Goal: Find specific page/section: Find specific page/section

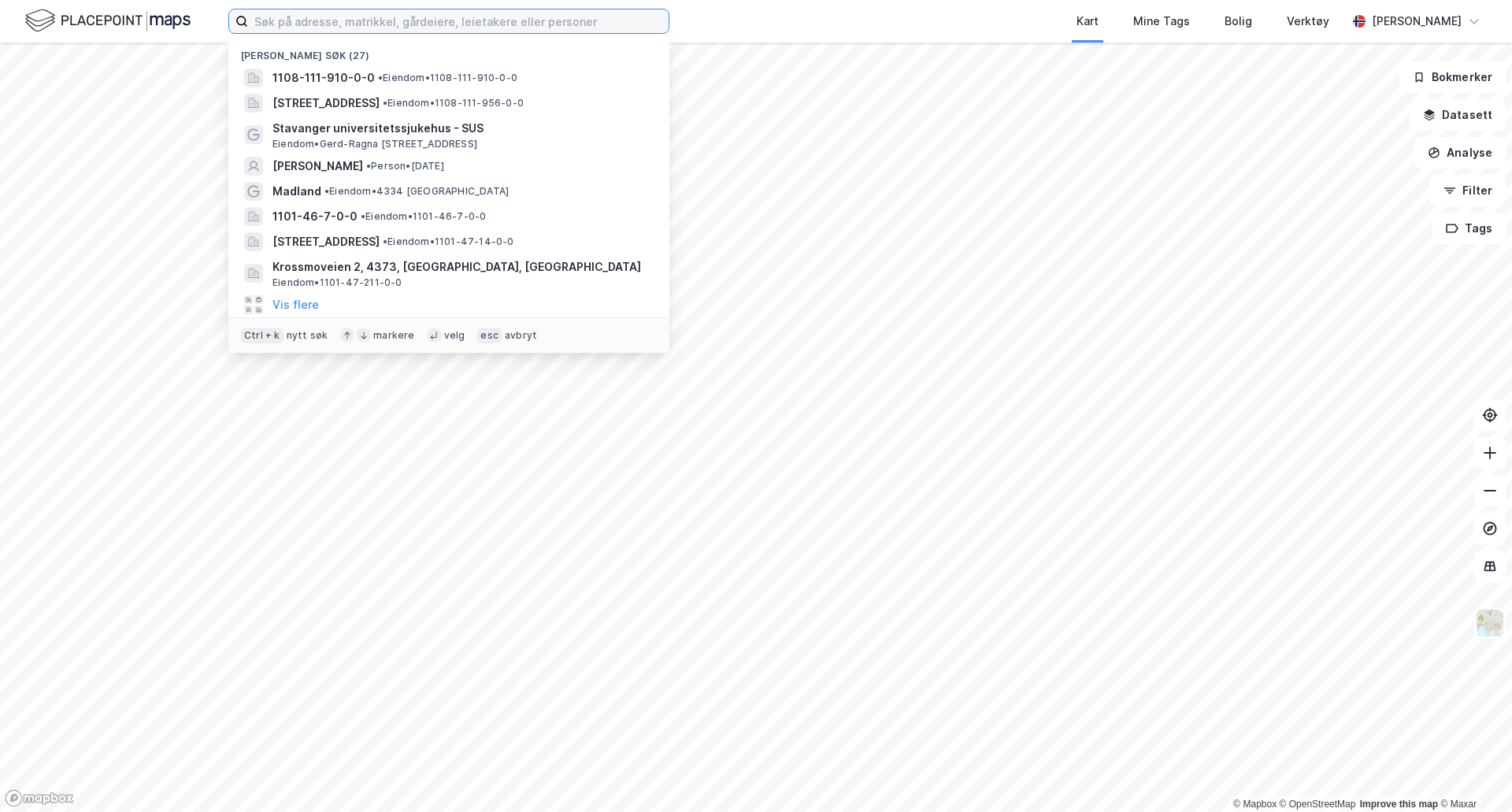
click at [302, 24] on input at bounding box center [458, 21] width 421 height 23
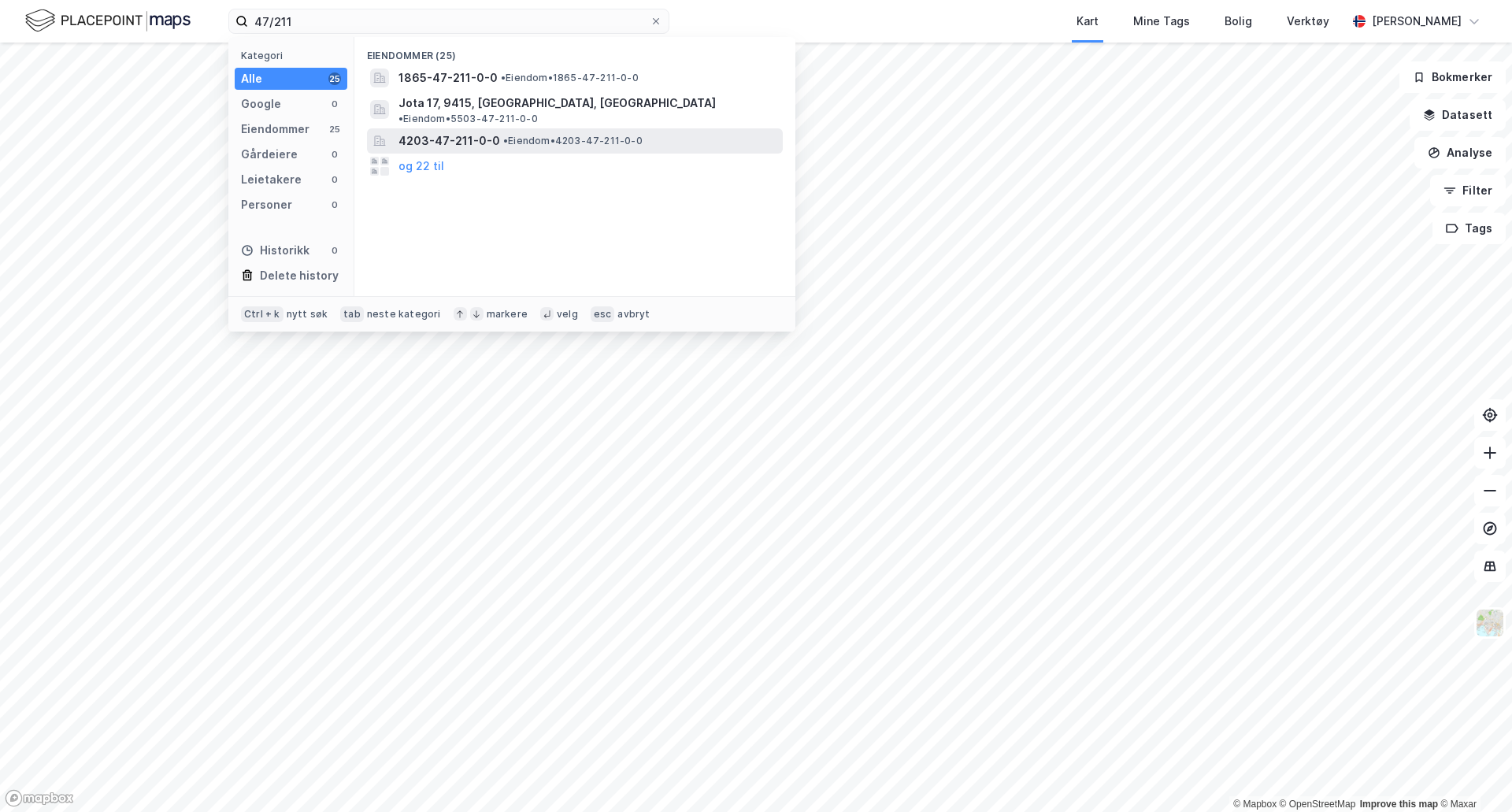
click at [524, 135] on span "• Eiendom • 4203-47-211-0-0" at bounding box center [573, 140] width 140 height 13
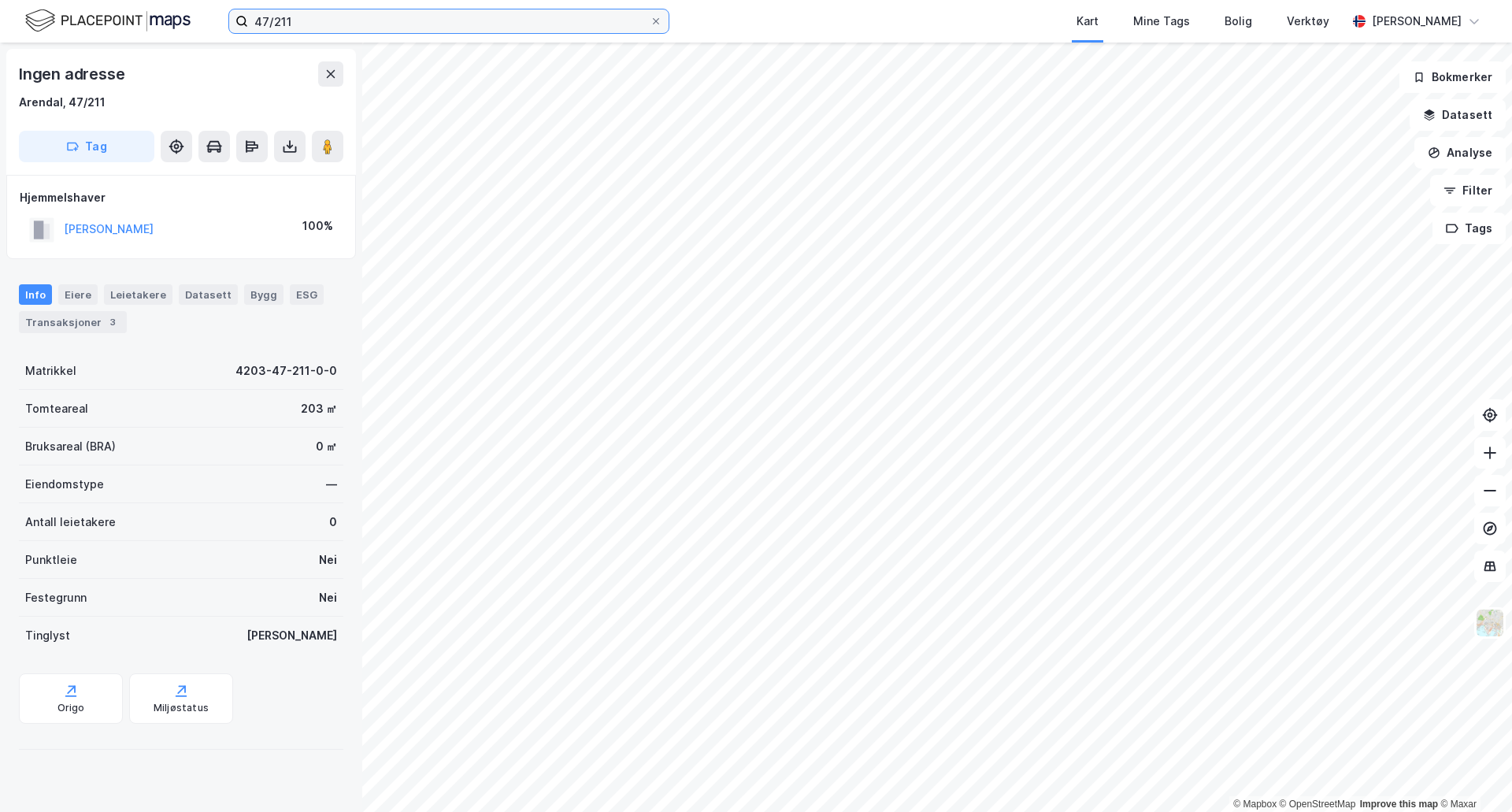
click at [318, 21] on input "47/211" at bounding box center [449, 21] width 401 height 23
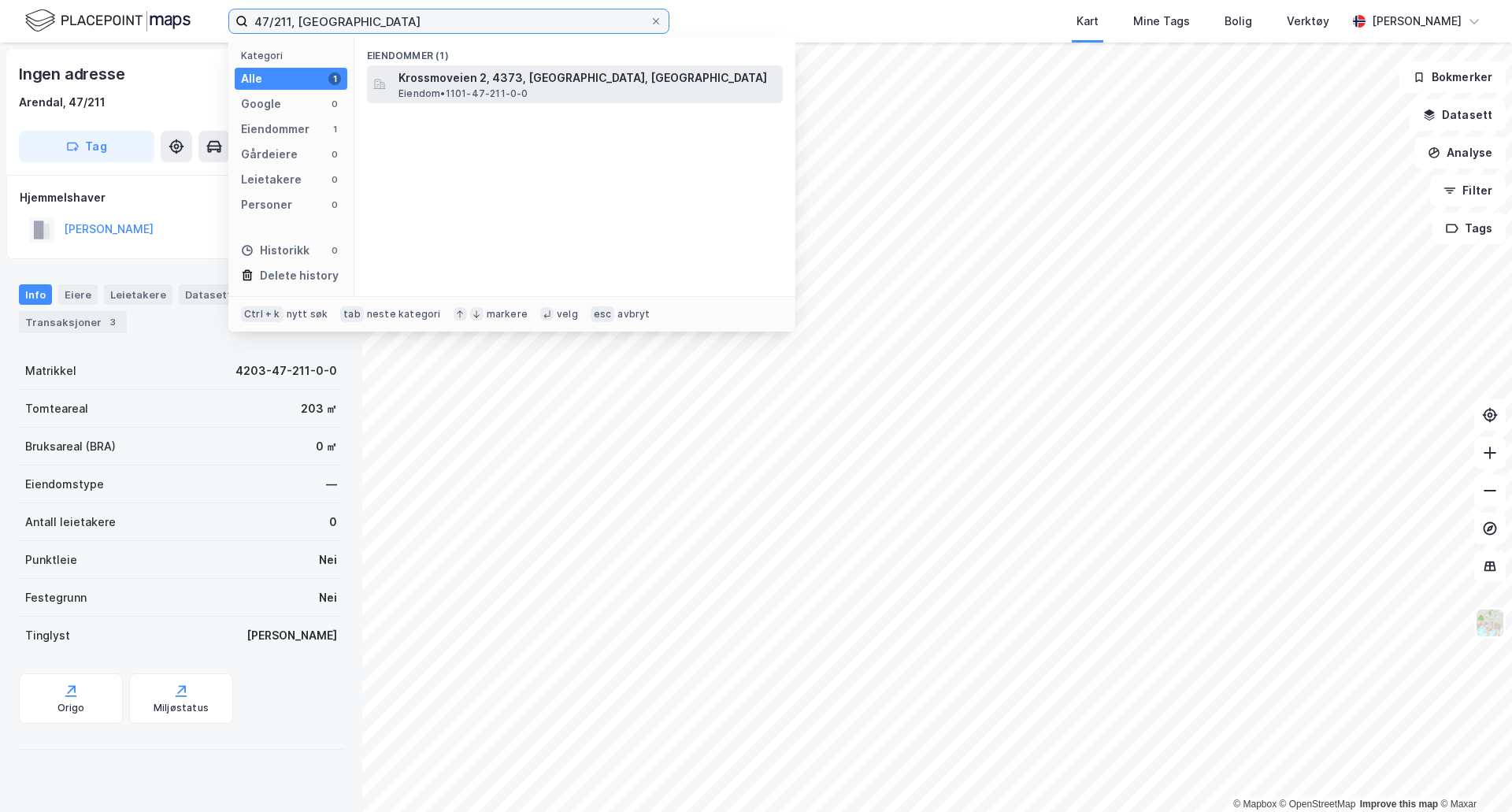
type input "47/211, [GEOGRAPHIC_DATA]"
click at [448, 88] on span "Eiendom • 1101-47-211-0-0" at bounding box center [462, 93] width 130 height 13
